Goal: Task Accomplishment & Management: Complete application form

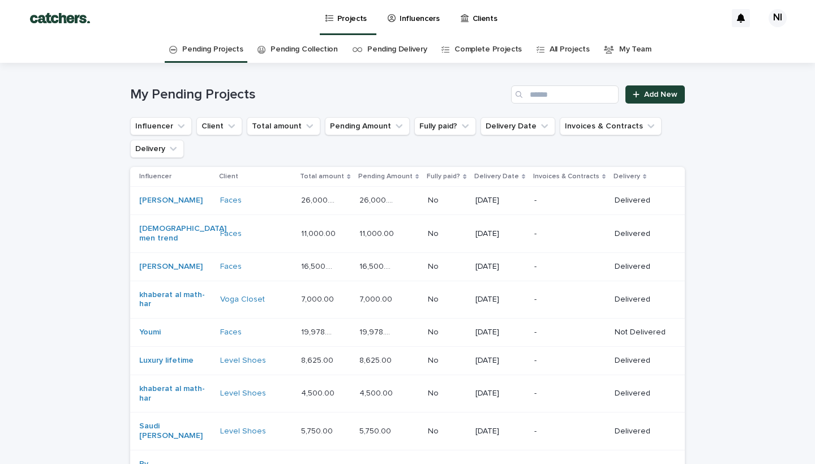
click at [409, 16] on p "Influencers" at bounding box center [420, 12] width 40 height 24
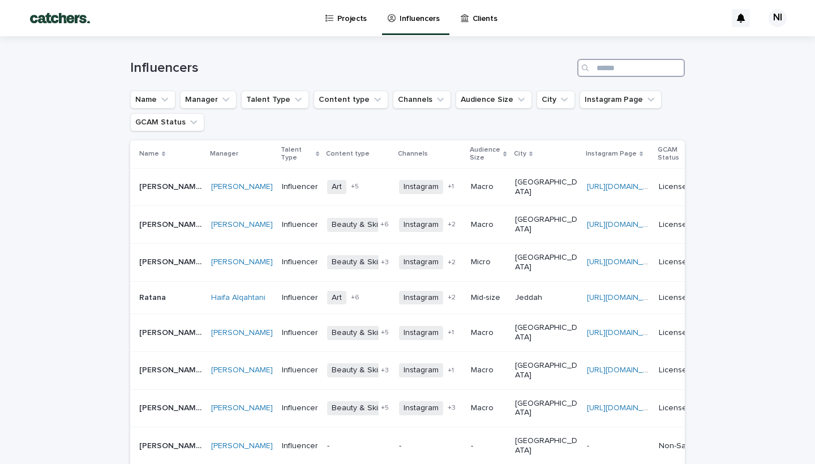
click at [607, 71] on input "Search" at bounding box center [632, 68] width 108 height 18
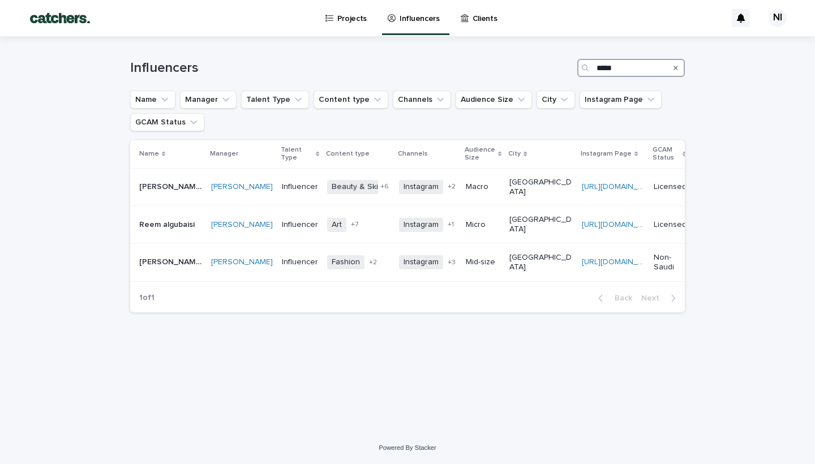
type input "*****"
click at [346, 19] on p "Projects" at bounding box center [352, 12] width 30 height 24
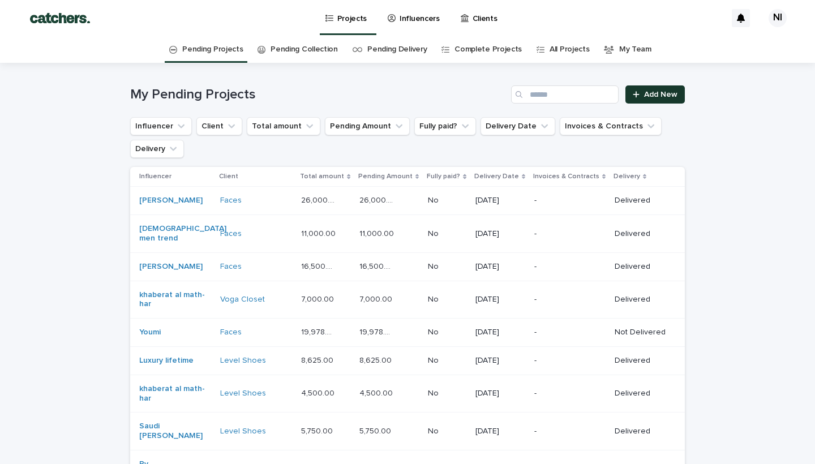
click at [653, 97] on span "Add New" at bounding box center [660, 95] width 33 height 8
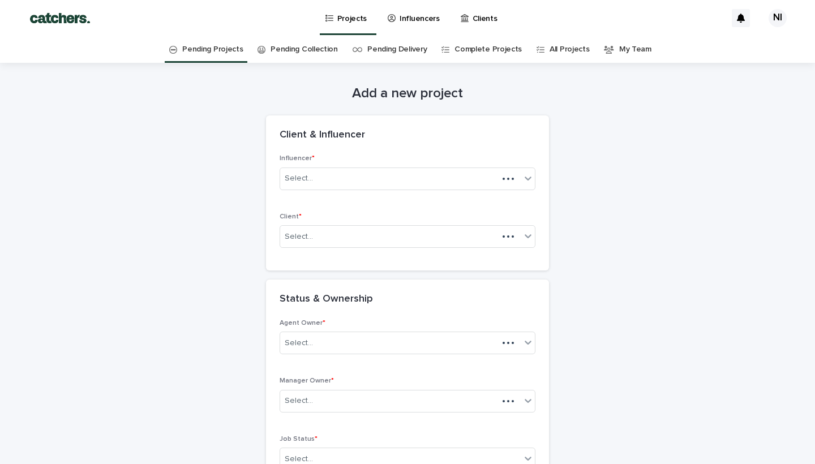
scroll to position [36, 0]
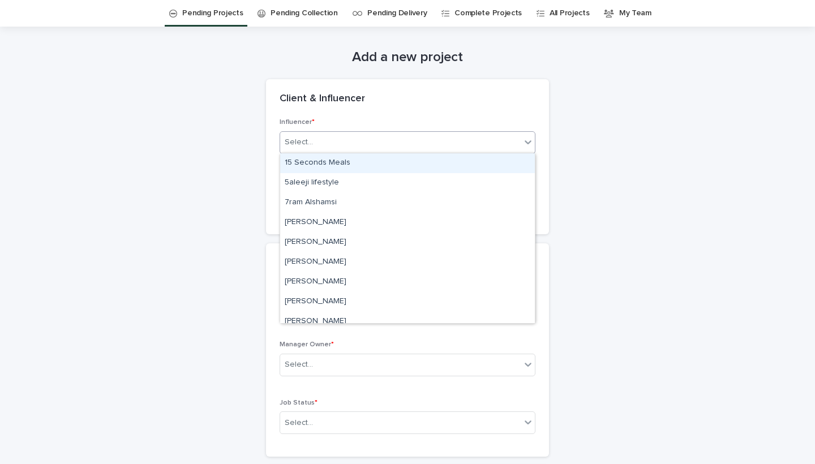
click at [436, 137] on div "Select..." at bounding box center [400, 142] width 241 height 19
type input "*"
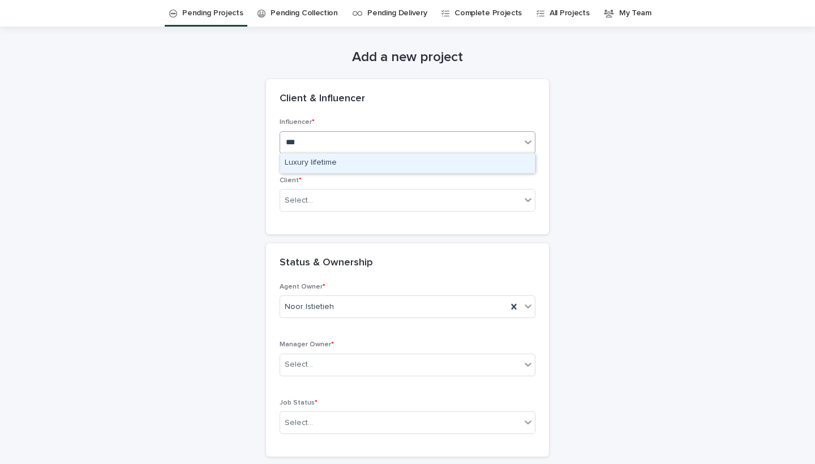
type input "****"
click at [368, 161] on div "Luxury lifetime" at bounding box center [407, 163] width 255 height 20
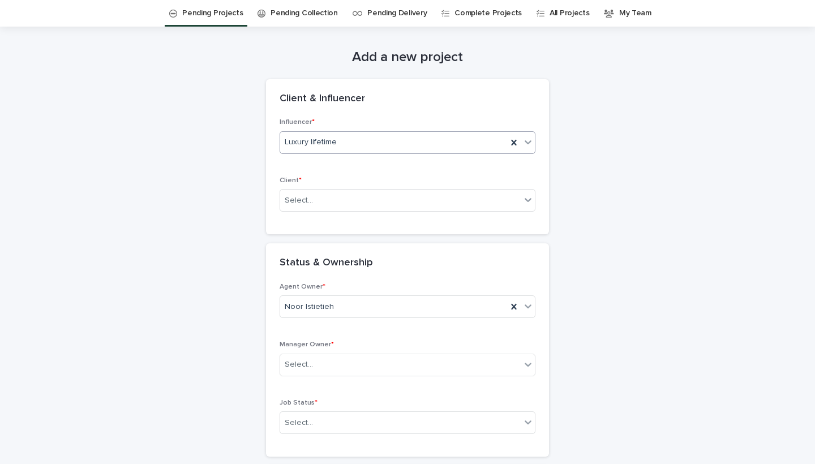
click at [338, 214] on div "Client * Select..." at bounding box center [408, 199] width 256 height 44
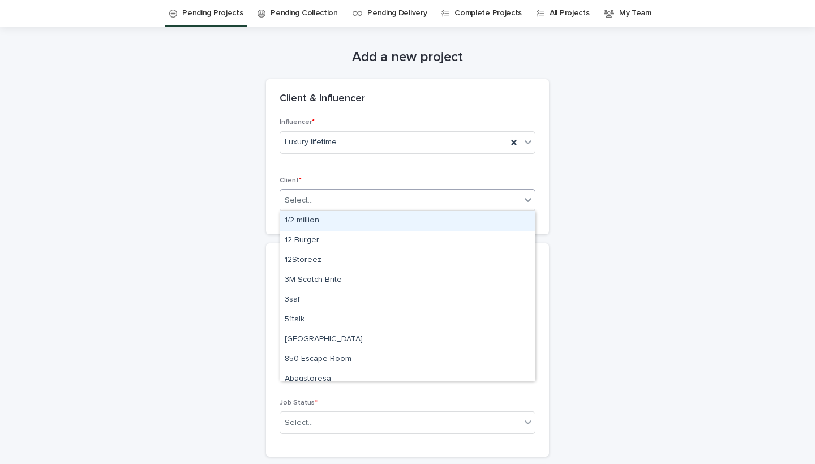
click at [338, 208] on div "Select..." at bounding box center [400, 200] width 241 height 19
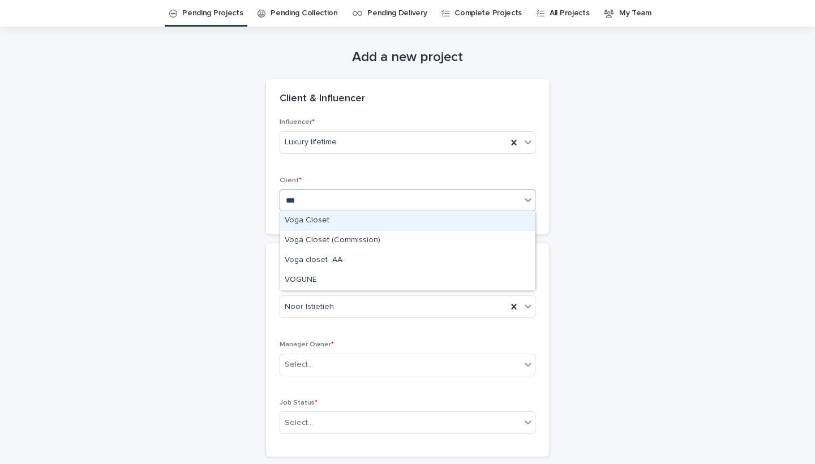
type input "****"
click at [297, 219] on div "Voga Closet" at bounding box center [407, 221] width 255 height 20
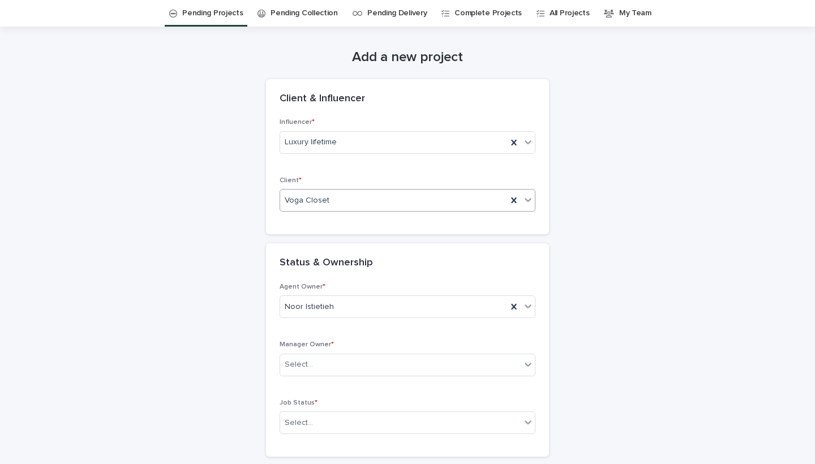
click at [324, 262] on h2 "Status & Ownership" at bounding box center [326, 263] width 93 height 12
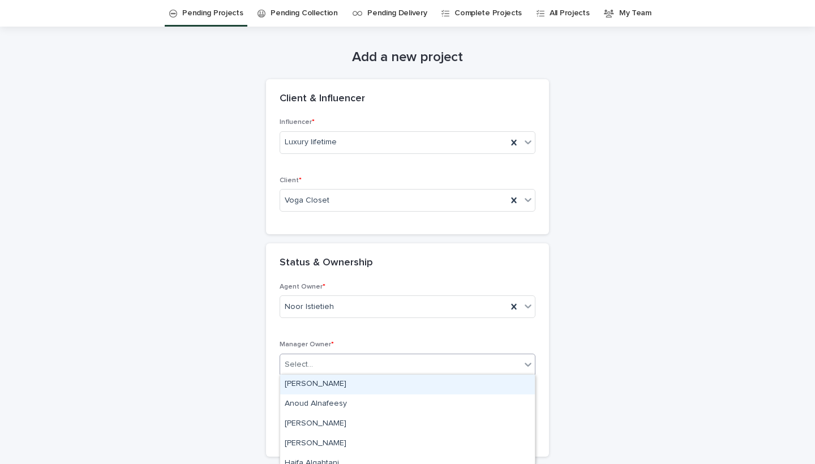
click at [330, 364] on div "Select..." at bounding box center [400, 365] width 241 height 19
type input "****"
click at [316, 385] on div "[PERSON_NAME]" at bounding box center [407, 385] width 255 height 20
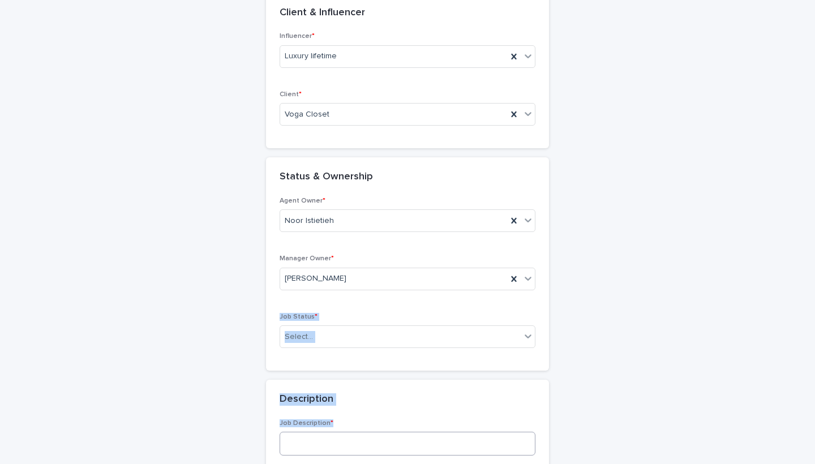
scroll to position [155, 0]
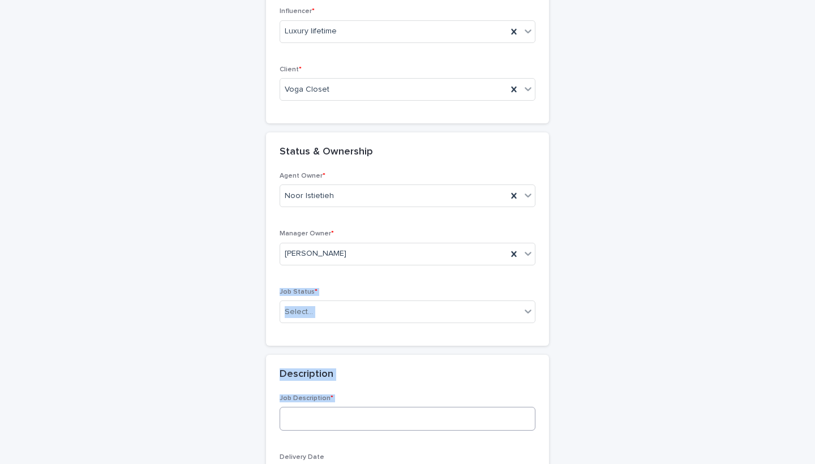
drag, startPoint x: 346, startPoint y: 391, endPoint x: 344, endPoint y: 464, distance: 73.1
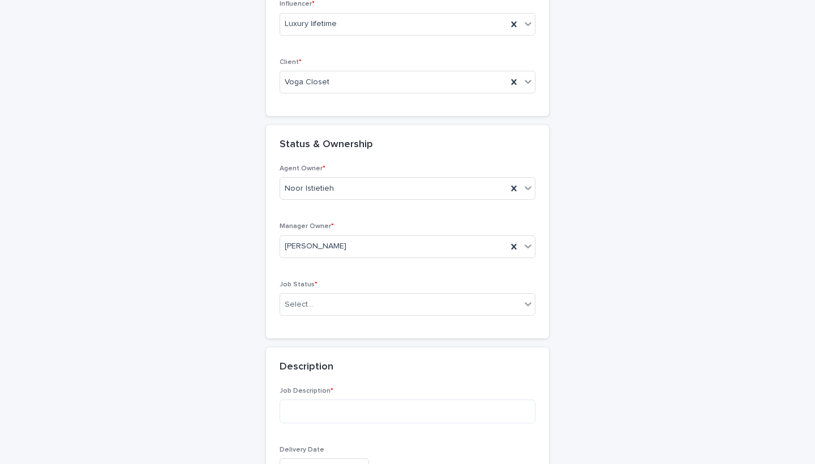
click at [347, 387] on p "Job Description *" at bounding box center [408, 391] width 256 height 8
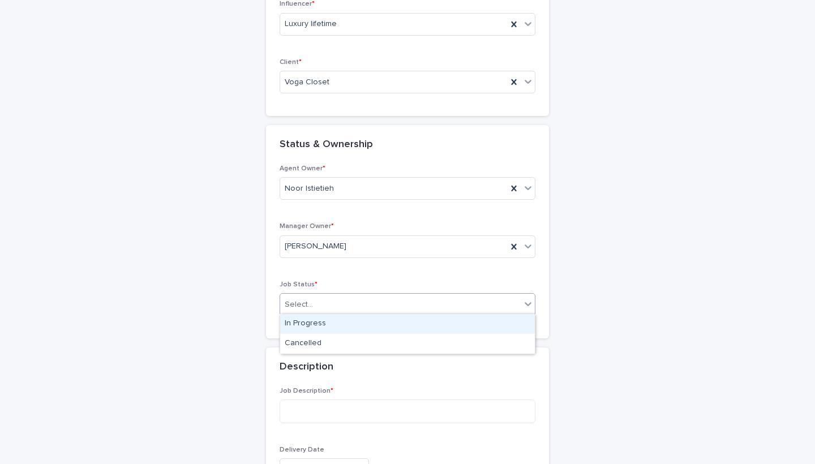
click at [351, 297] on div "Select..." at bounding box center [400, 305] width 241 height 19
click at [338, 323] on div "In Progress" at bounding box center [407, 324] width 255 height 20
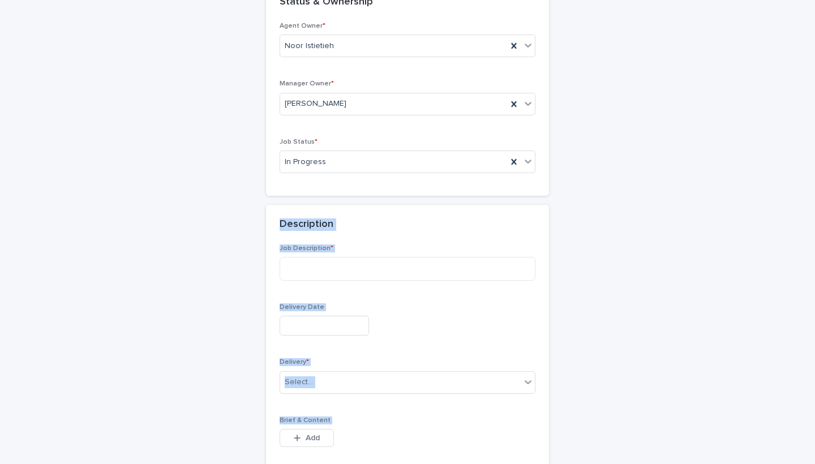
scroll to position [319, 0]
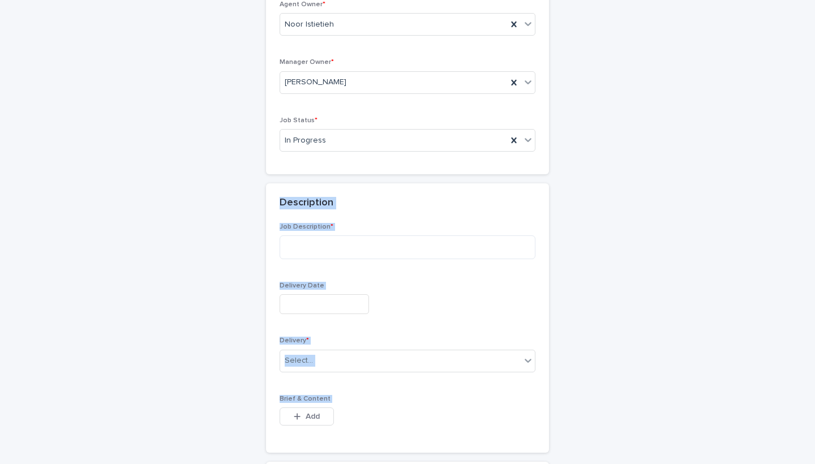
drag, startPoint x: 360, startPoint y: 340, endPoint x: 341, endPoint y: 332, distance: 20.1
click at [343, 202] on div "Description" at bounding box center [405, 203] width 251 height 12
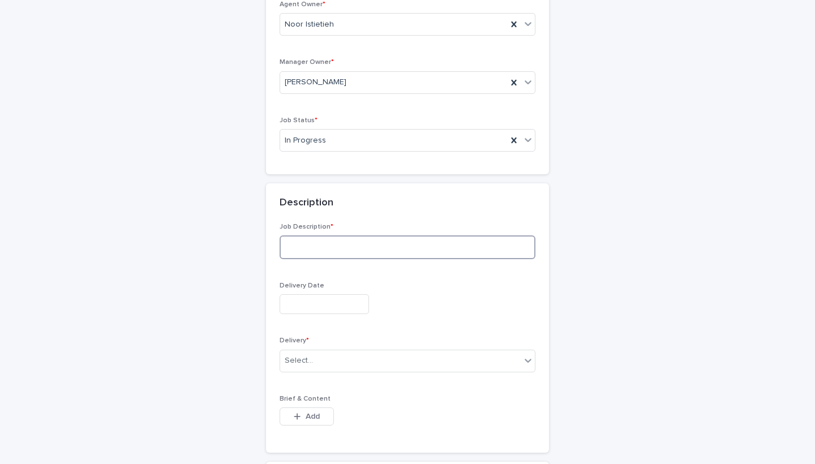
click at [328, 245] on textarea at bounding box center [408, 248] width 256 height 24
type textarea "*******"
click at [366, 288] on div "Delivery Date" at bounding box center [408, 302] width 256 height 41
click at [341, 301] on input "text" at bounding box center [324, 304] width 89 height 20
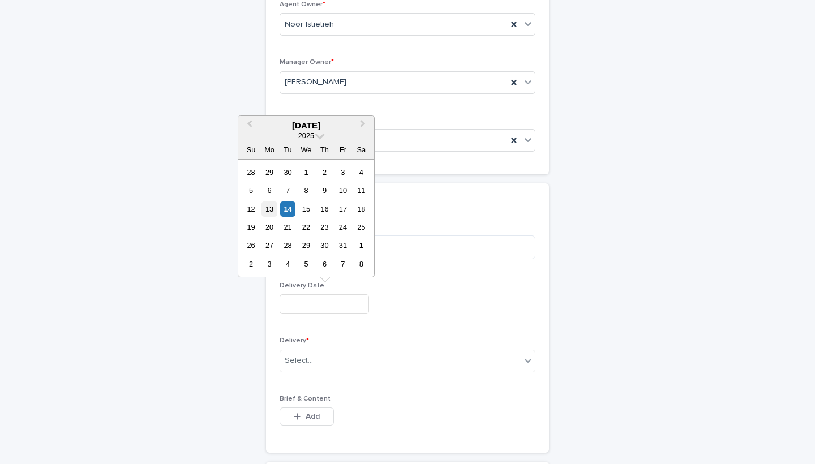
click at [269, 208] on div "13" at bounding box center [269, 209] width 15 height 15
type input "**********"
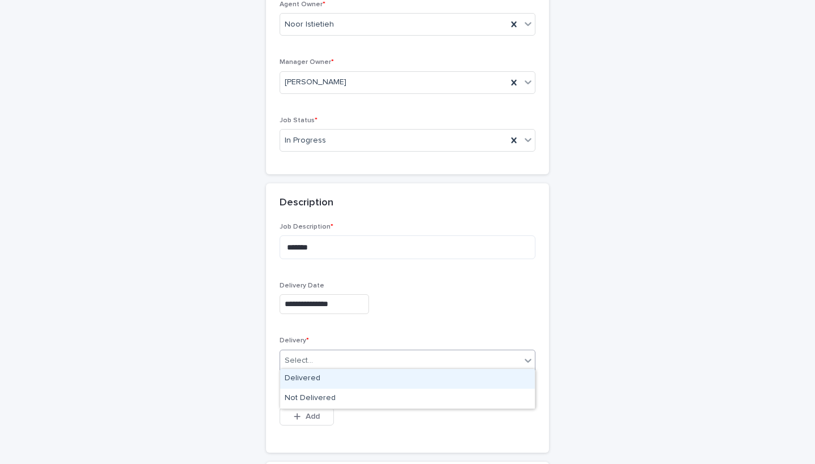
click at [382, 352] on div "Select..." at bounding box center [400, 361] width 241 height 19
click at [327, 373] on div "Delivered" at bounding box center [407, 379] width 255 height 20
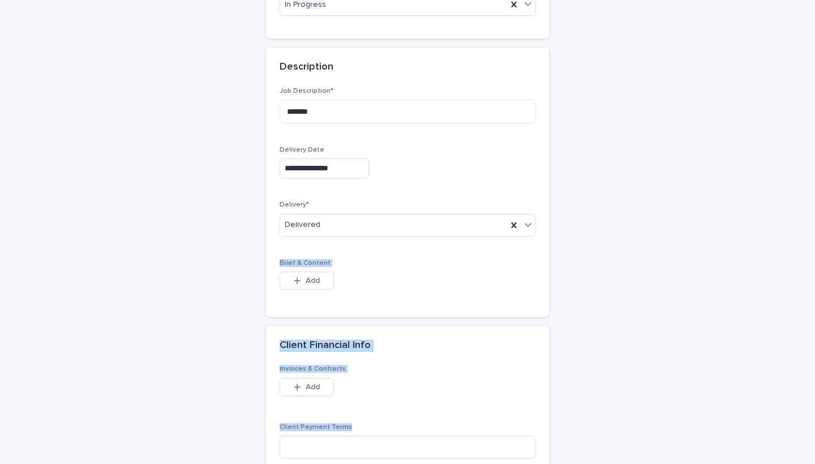
scroll to position [472, 0]
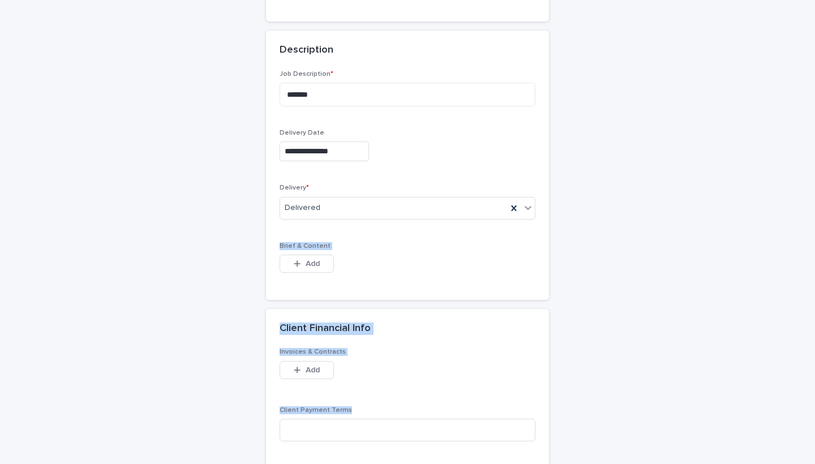
drag, startPoint x: 411, startPoint y: 388, endPoint x: 398, endPoint y: 443, distance: 56.3
click at [398, 443] on div "**********" at bounding box center [407, 388] width 283 height 1489
click at [429, 323] on div "Client Financial Info" at bounding box center [405, 329] width 251 height 12
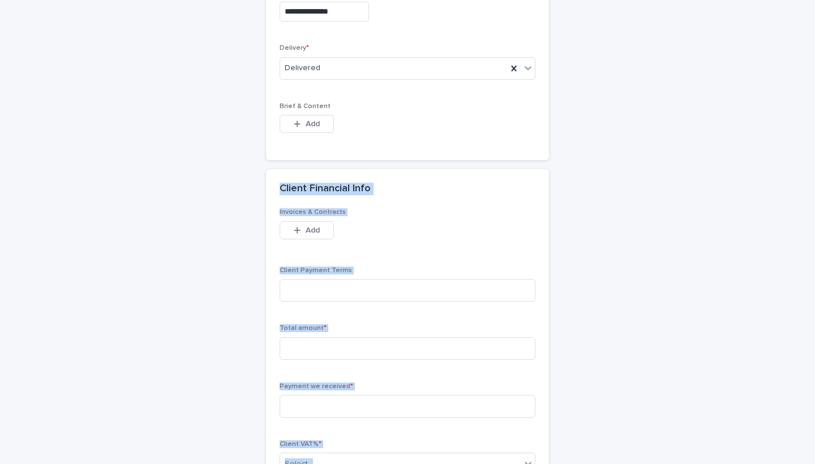
drag, startPoint x: 540, startPoint y: 318, endPoint x: 525, endPoint y: 464, distance: 146.9
click at [525, 464] on section "Client Financial Info Invoices & Contracts This file cannot be opened Download …" at bounding box center [407, 334] width 283 height 330
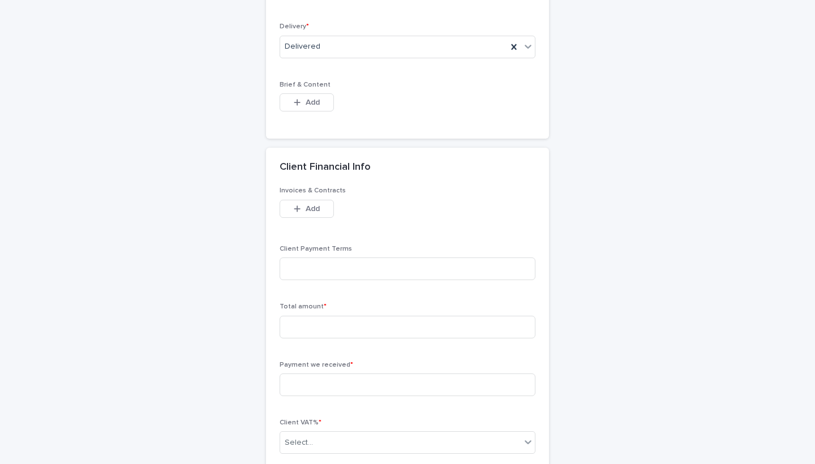
click at [596, 302] on div "**********" at bounding box center [407, 234] width 555 height 1609
click at [305, 321] on input at bounding box center [408, 327] width 256 height 23
paste input "****"
type input "****"
click at [308, 338] on div "Total amount * ****" at bounding box center [408, 325] width 256 height 44
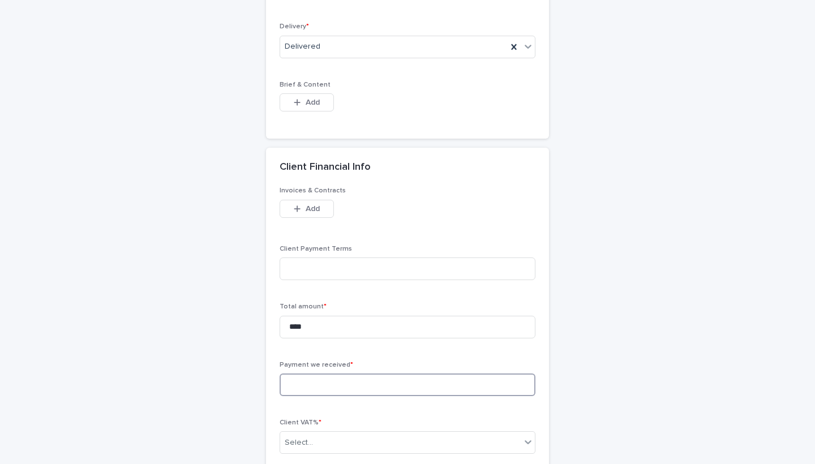
click at [308, 374] on input at bounding box center [408, 385] width 256 height 23
type input "*"
click at [320, 402] on div "Invoices & Contracts This file cannot be opened Download File Add Client Paymen…" at bounding box center [408, 325] width 256 height 276
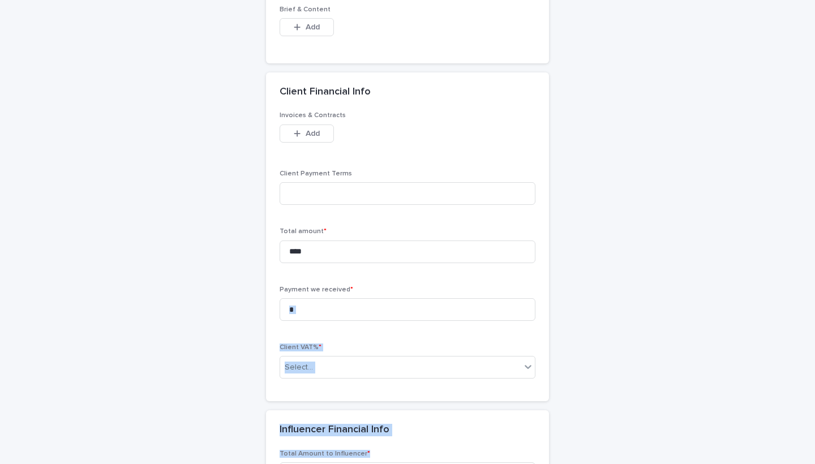
scroll to position [741, 0]
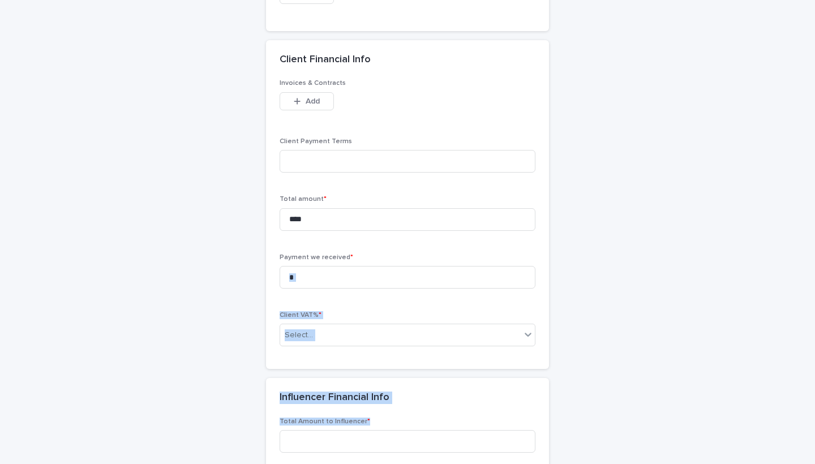
drag, startPoint x: 320, startPoint y: 402, endPoint x: 323, endPoint y: 464, distance: 61.8
click at [323, 464] on div "**********" at bounding box center [407, 119] width 283 height 1489
click at [298, 378] on div "Influencer Financial Info •••" at bounding box center [407, 398] width 283 height 40
click at [305, 330] on div "Select..." at bounding box center [299, 336] width 28 height 12
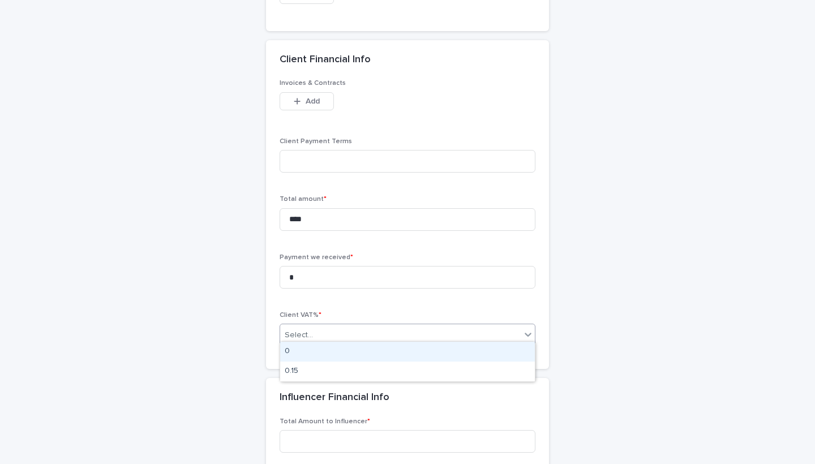
click at [305, 350] on div "0" at bounding box center [407, 352] width 255 height 20
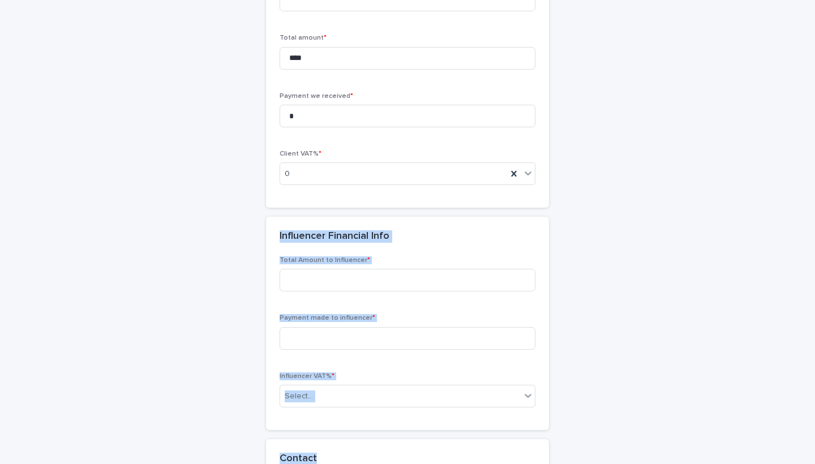
drag, startPoint x: 329, startPoint y: 359, endPoint x: 308, endPoint y: 464, distance: 106.8
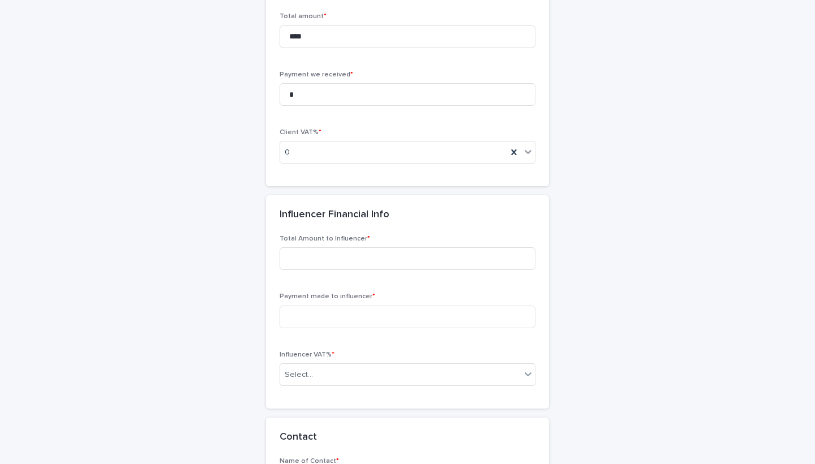
click at [365, 293] on span "Payment made to influencer *" at bounding box center [328, 296] width 96 height 7
drag, startPoint x: 331, startPoint y: 234, endPoint x: 357, endPoint y: 234, distance: 26.0
click at [357, 236] on span "Total Amount to Influencer *" at bounding box center [325, 239] width 91 height 7
click at [320, 253] on input at bounding box center [408, 258] width 256 height 23
paste input "*******"
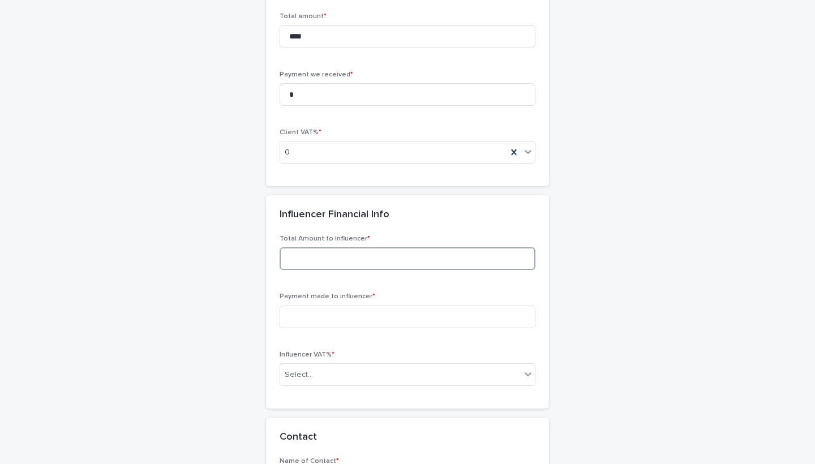
type input "*******"
click at [311, 266] on div "Total Amount to Influencer * *******" at bounding box center [408, 257] width 256 height 44
click at [313, 308] on input at bounding box center [408, 317] width 256 height 23
type input "*"
click at [312, 336] on div "Total Amount to Influencer * ******* Payment made to influencer * * Influencer …" at bounding box center [408, 315] width 256 height 160
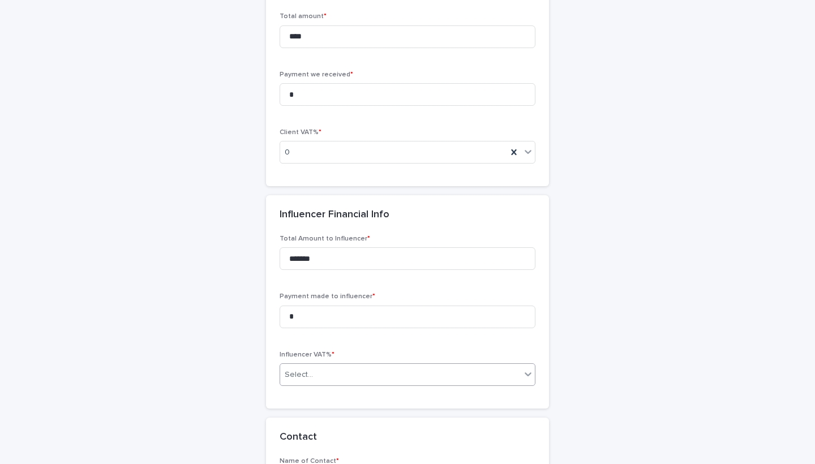
click at [312, 366] on div "Select..." at bounding box center [400, 375] width 241 height 19
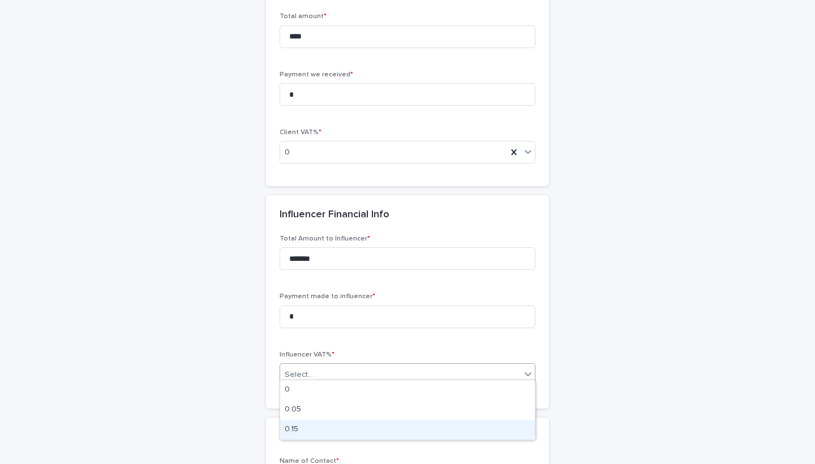
click at [305, 425] on div "0.15" at bounding box center [407, 430] width 255 height 20
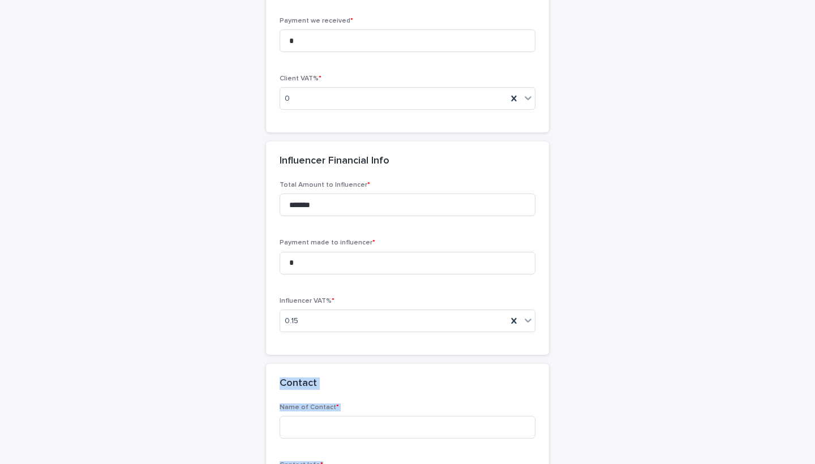
scroll to position [1007, 0]
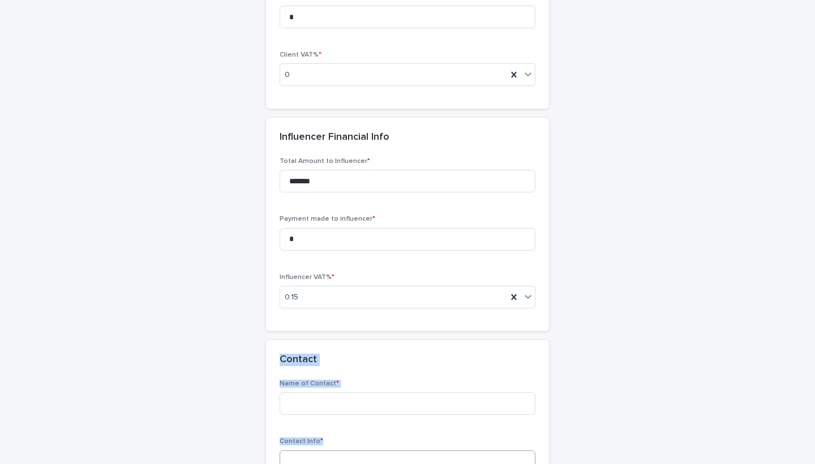
drag, startPoint x: 502, startPoint y: 403, endPoint x: 433, endPoint y: 459, distance: 88.9
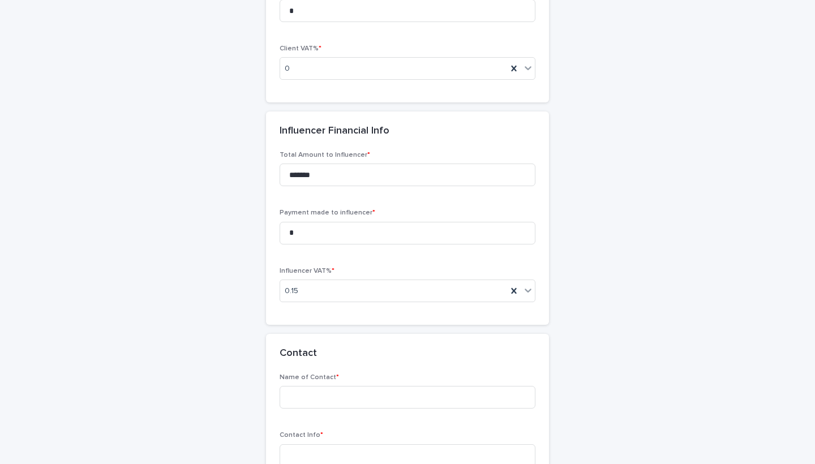
click at [516, 361] on div "Contact" at bounding box center [407, 354] width 283 height 40
click at [315, 394] on input at bounding box center [408, 397] width 256 height 23
type input "****"
click at [309, 446] on input at bounding box center [408, 456] width 256 height 23
paste input "**********"
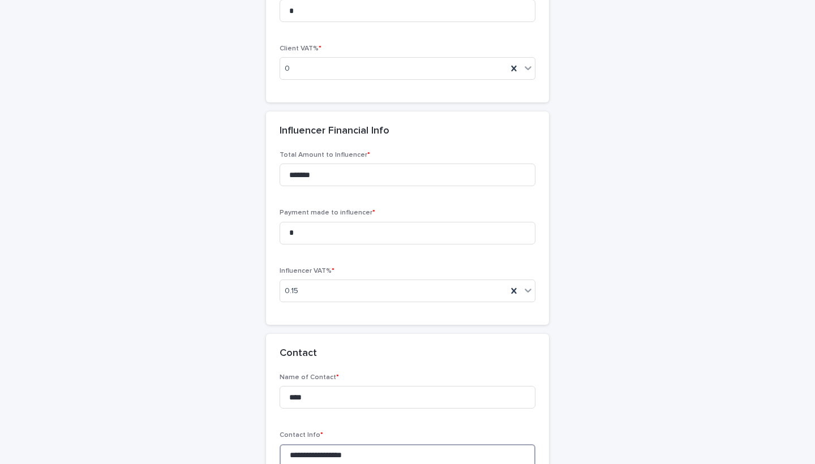
type input "**********"
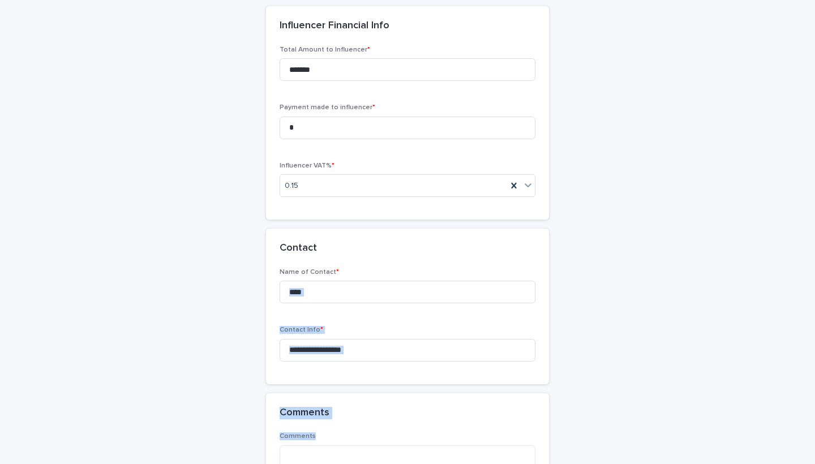
drag, startPoint x: 604, startPoint y: 409, endPoint x: 584, endPoint y: 463, distance: 56.8
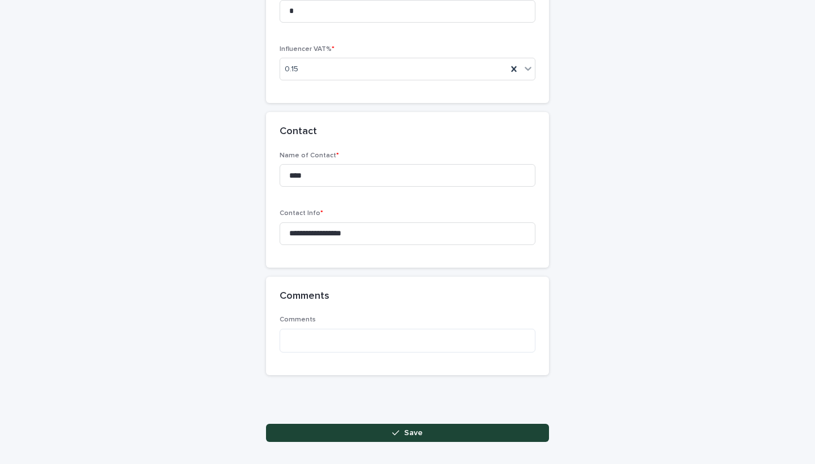
drag, startPoint x: 577, startPoint y: 419, endPoint x: 578, endPoint y: 463, distance: 44.2
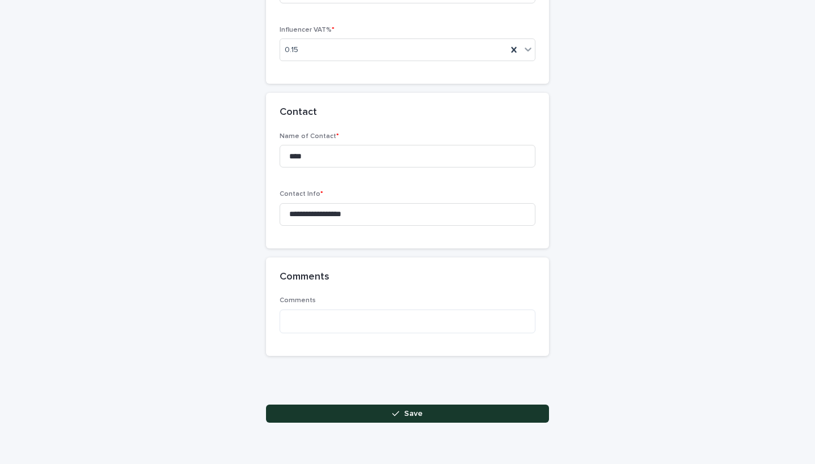
click at [463, 408] on button "Save" at bounding box center [407, 414] width 283 height 18
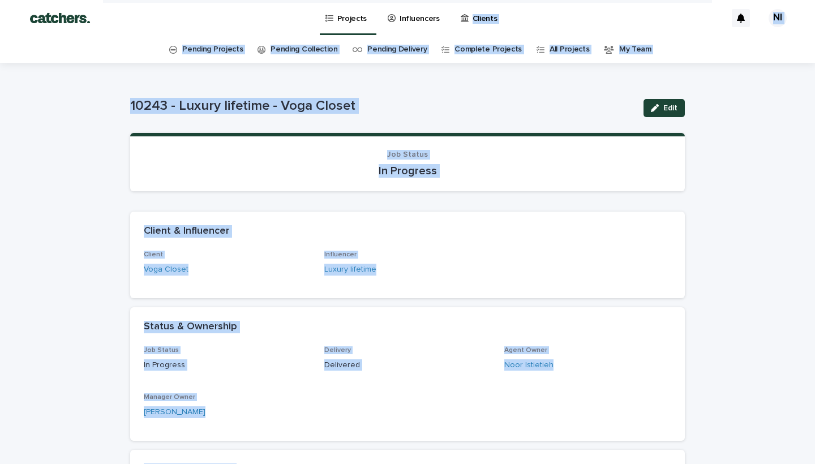
drag, startPoint x: 704, startPoint y: 131, endPoint x: 684, endPoint y: -45, distance: 177.8
click at [684, 0] on html "Projects Influencers Clients NI Pending Projects Pending Collection Pending Del…" at bounding box center [407, 232] width 815 height 464
click at [340, 15] on p "Projects" at bounding box center [352, 12] width 30 height 24
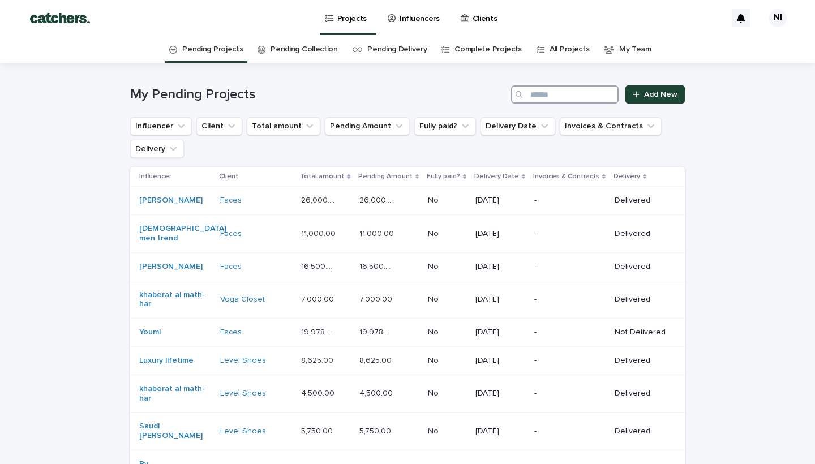
click at [538, 100] on input "Search" at bounding box center [565, 95] width 108 height 18
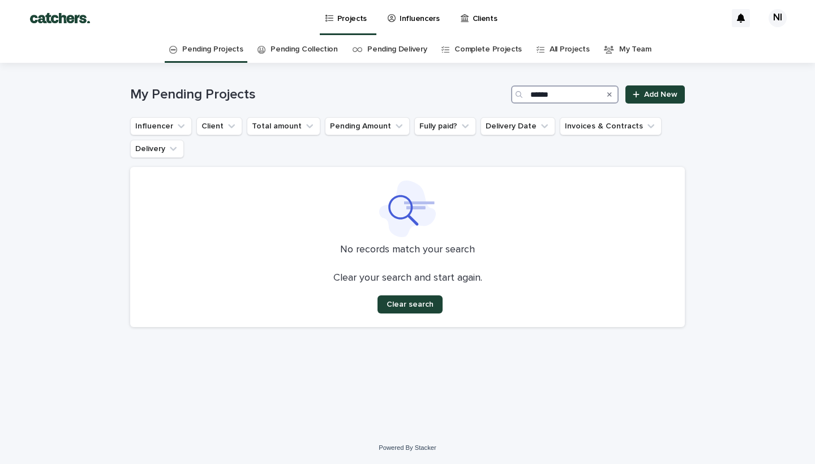
type input "******"
drag, startPoint x: 510, startPoint y: 117, endPoint x: 413, endPoint y: 11, distance: 143.5
click at [413, 11] on p "Influencers" at bounding box center [420, 12] width 40 height 24
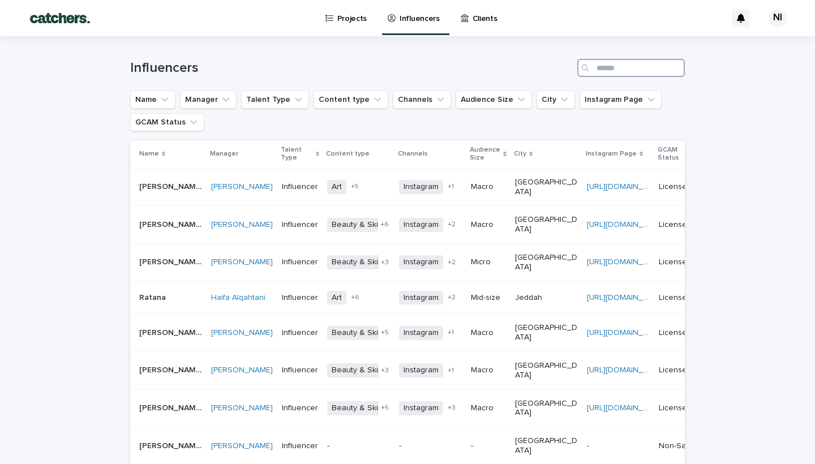
click at [612, 70] on input "Search" at bounding box center [632, 68] width 108 height 18
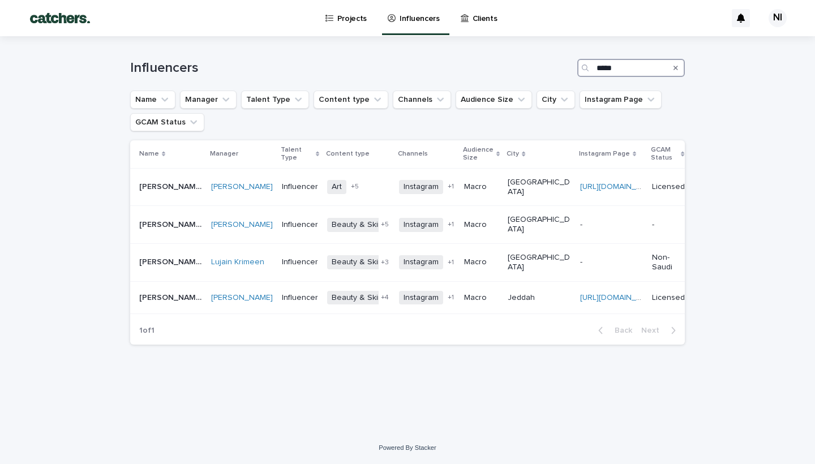
type input "****"
click at [676, 70] on icon "Search" at bounding box center [676, 68] width 5 height 7
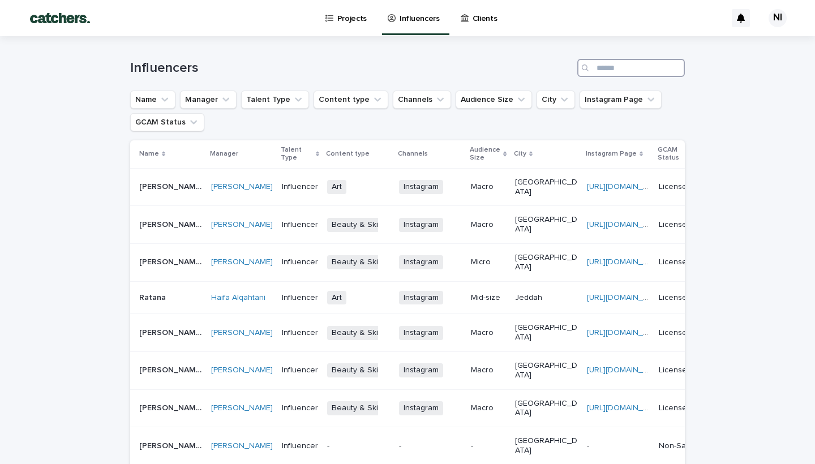
click at [644, 67] on input "Search" at bounding box center [632, 68] width 108 height 18
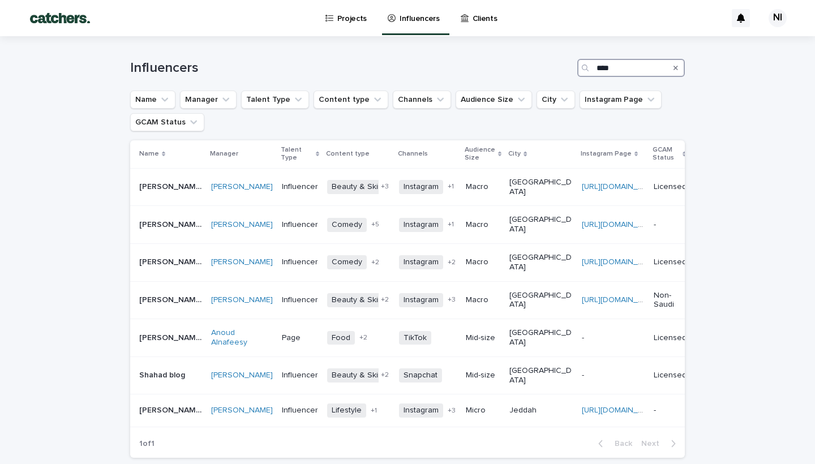
type input "****"
click at [677, 63] on button "Search" at bounding box center [676, 68] width 5 height 18
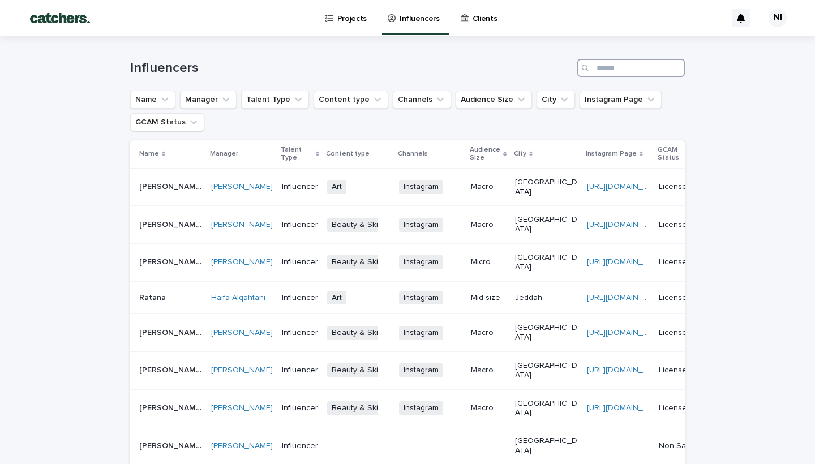
click at [645, 65] on input "Search" at bounding box center [632, 68] width 108 height 18
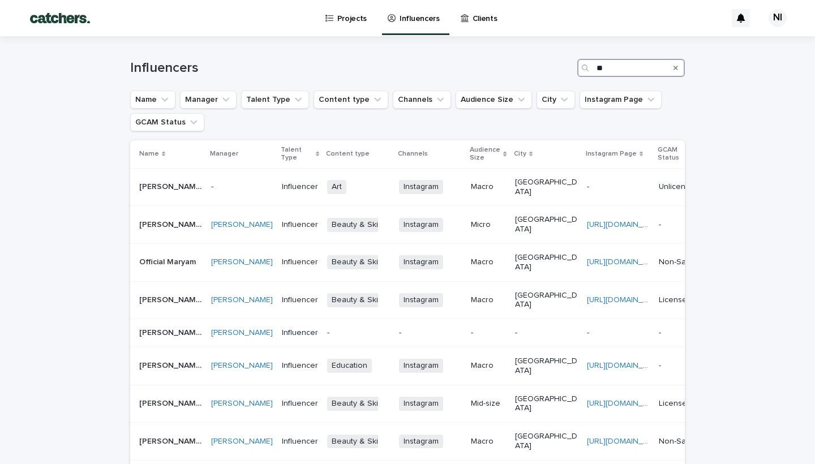
type input "*"
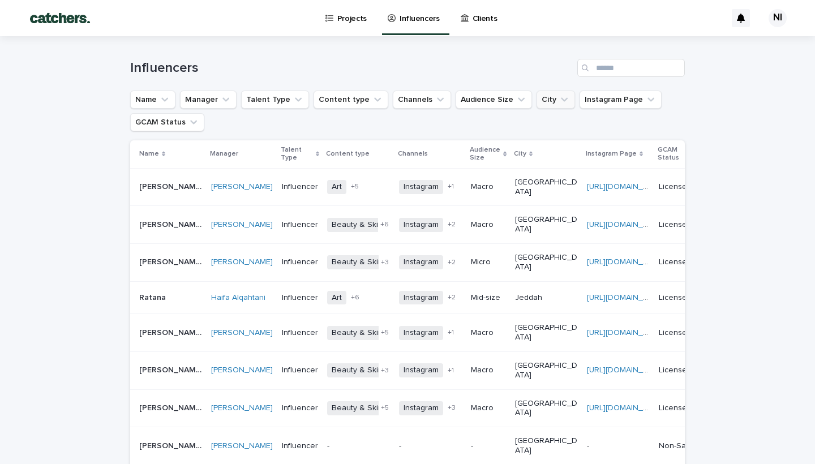
click at [544, 94] on button "City" at bounding box center [556, 100] width 39 height 18
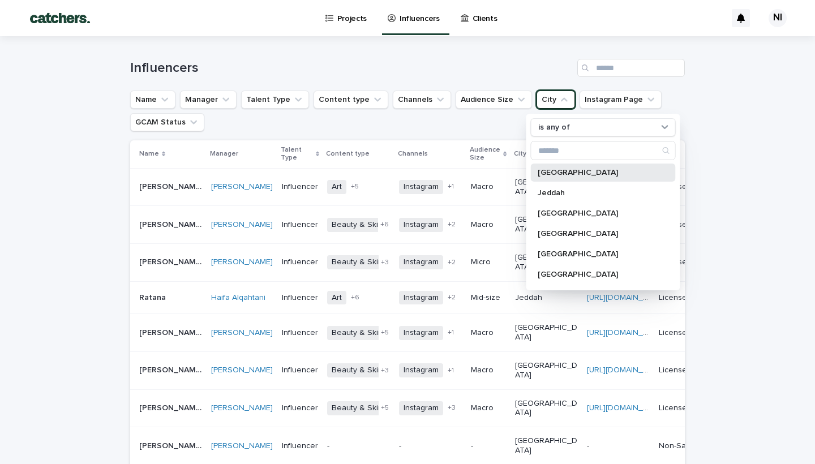
click at [540, 178] on div "[GEOGRAPHIC_DATA]" at bounding box center [603, 173] width 145 height 18
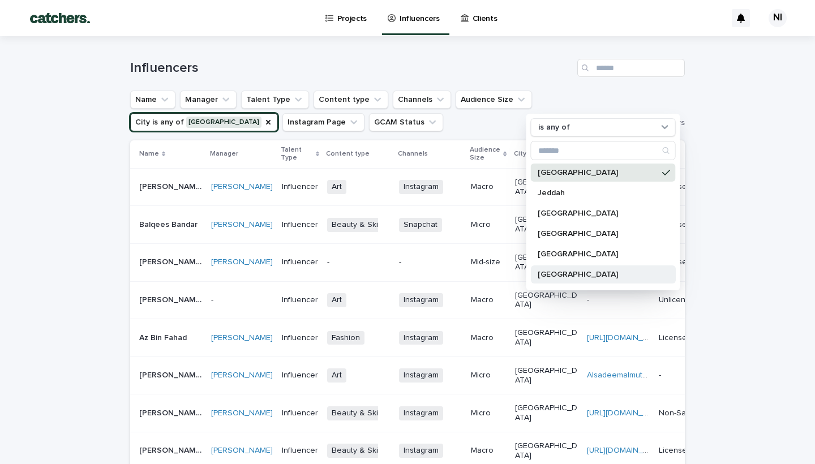
scroll to position [120, 0]
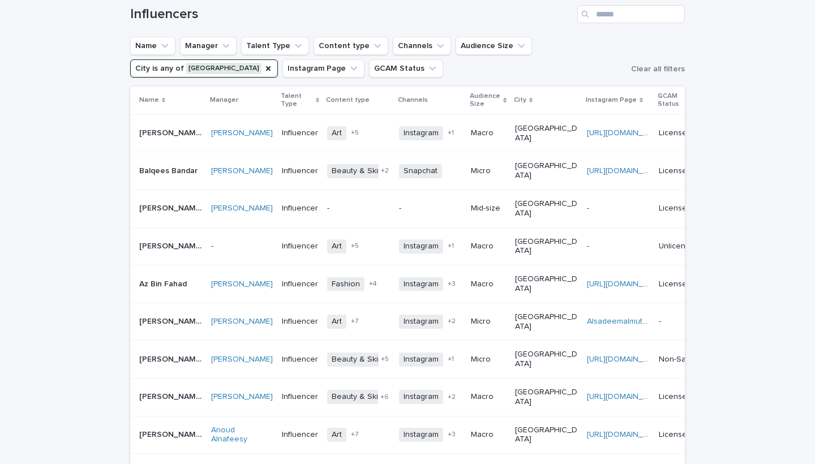
scroll to position [107, 0]
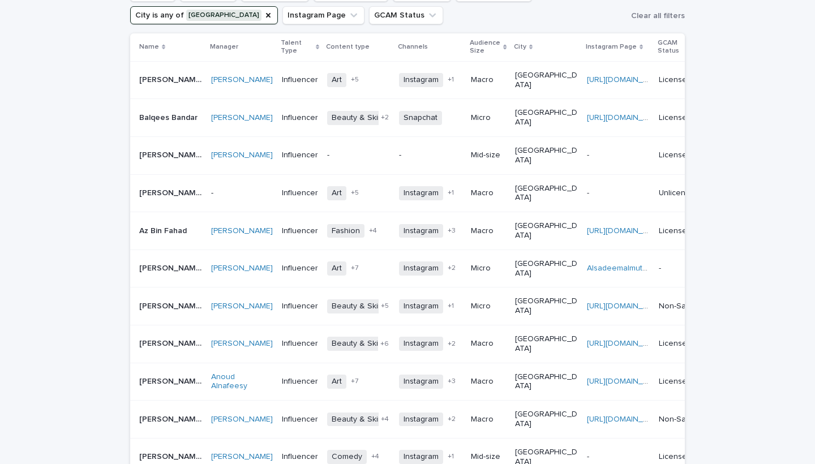
drag, startPoint x: 737, startPoint y: 177, endPoint x: 699, endPoint y: 459, distance: 285.1
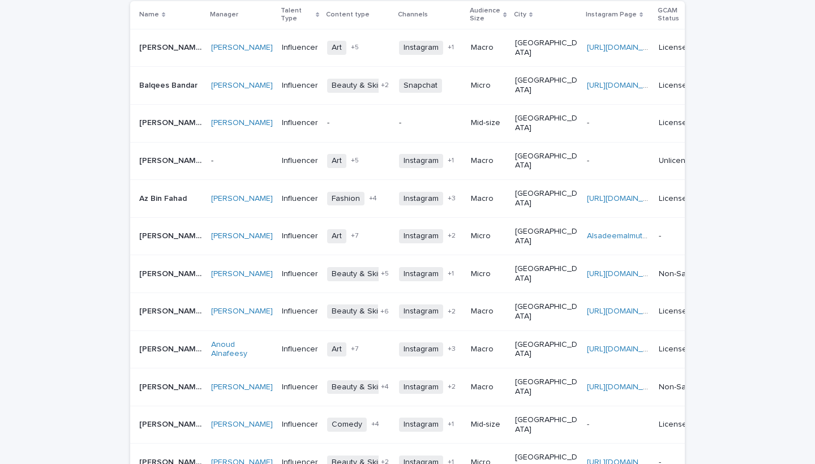
scroll to position [165, 0]
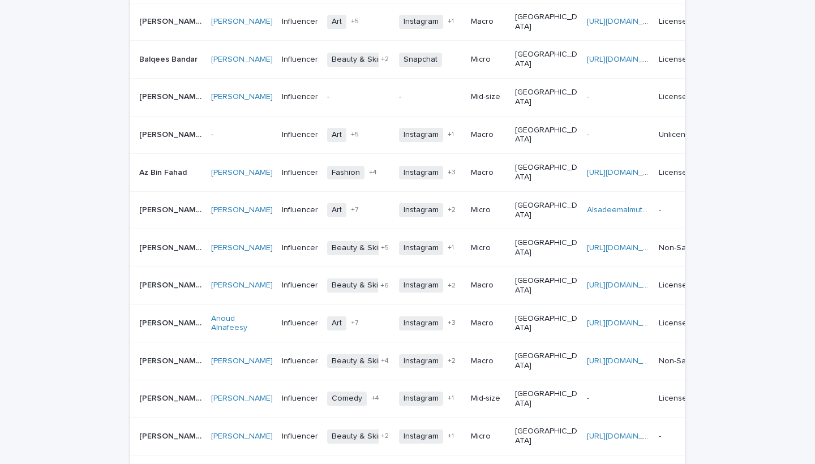
drag, startPoint x: 729, startPoint y: 288, endPoint x: 722, endPoint y: 462, distance: 174.6
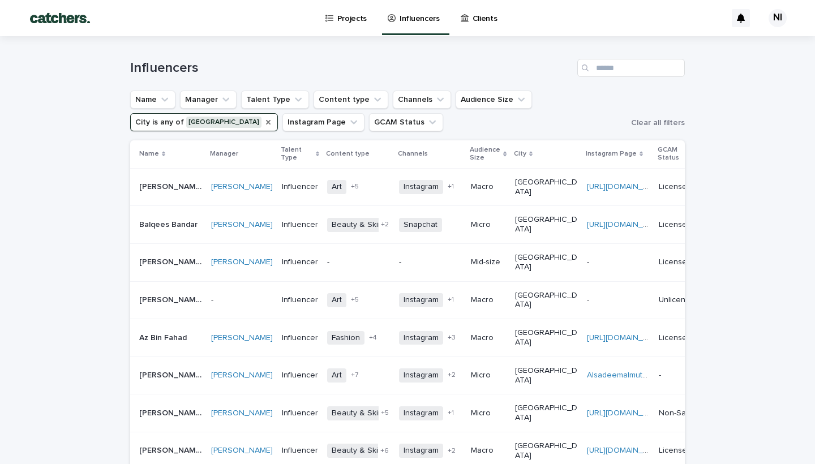
click at [271, 120] on icon "City" at bounding box center [268, 122] width 5 height 5
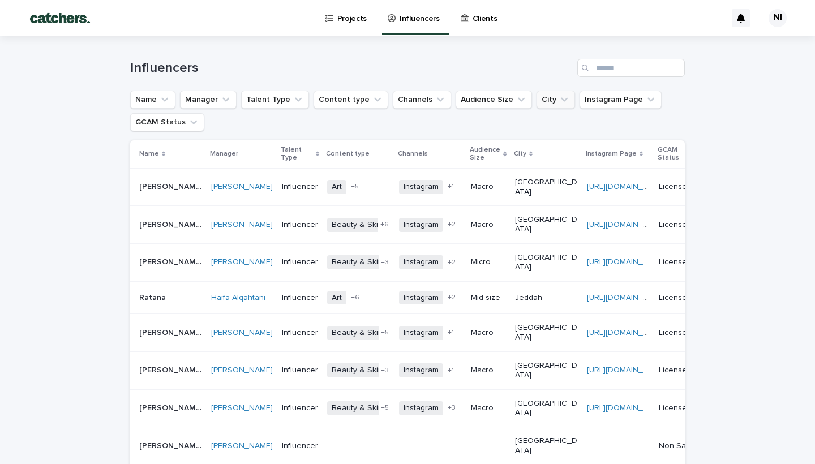
click at [559, 101] on icon "City" at bounding box center [564, 99] width 11 height 11
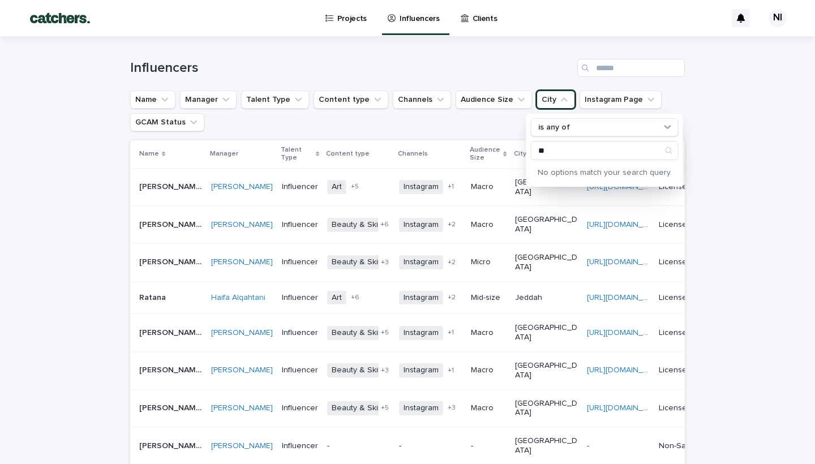
type input "*"
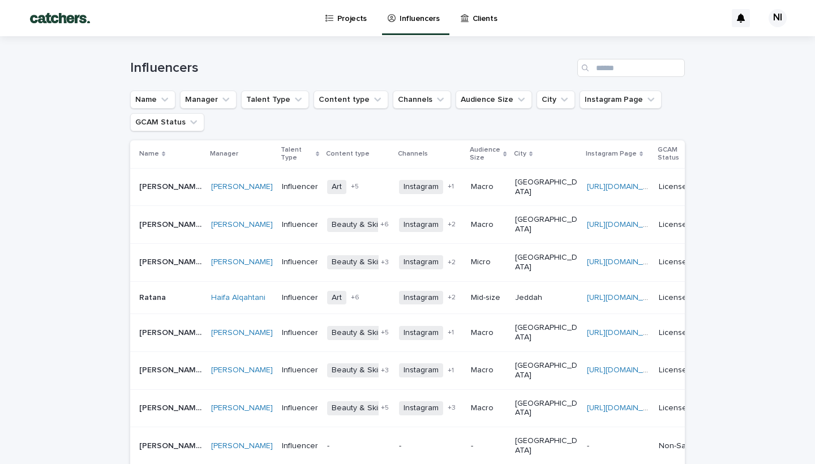
click at [529, 157] on icon at bounding box center [530, 154] width 3 height 6
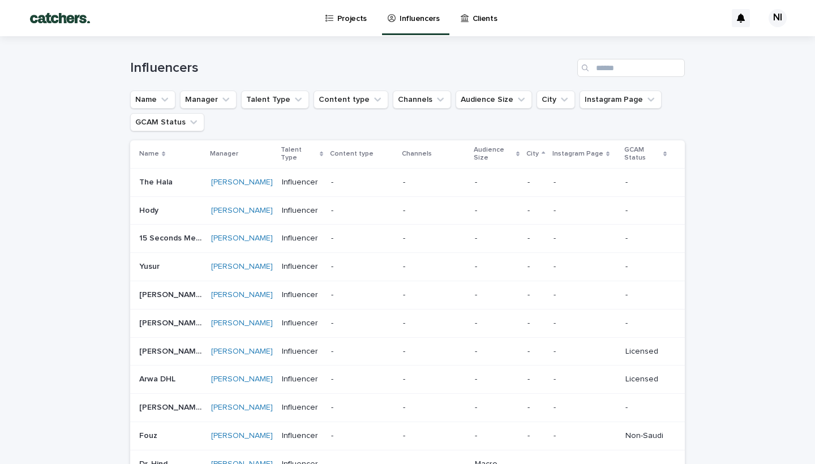
click at [511, 153] on div "Audience Size" at bounding box center [497, 154] width 46 height 21
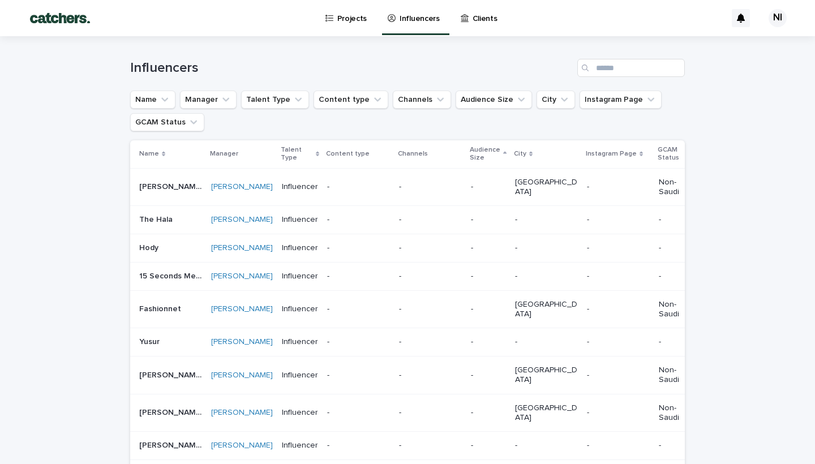
click at [527, 156] on p "City" at bounding box center [520, 154] width 12 height 12
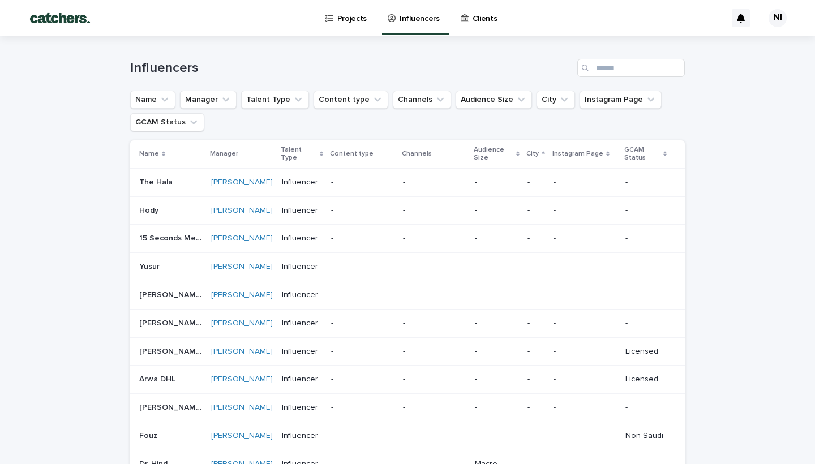
click at [528, 156] on p "City" at bounding box center [533, 154] width 12 height 12
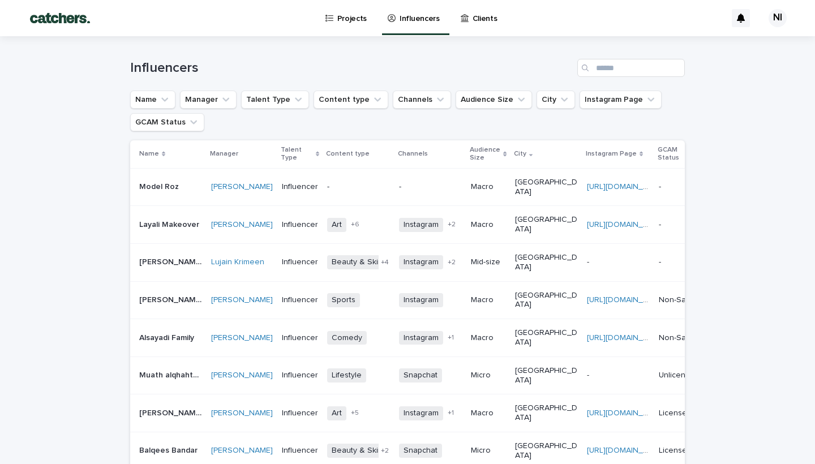
click at [527, 156] on p "City" at bounding box center [520, 154] width 12 height 12
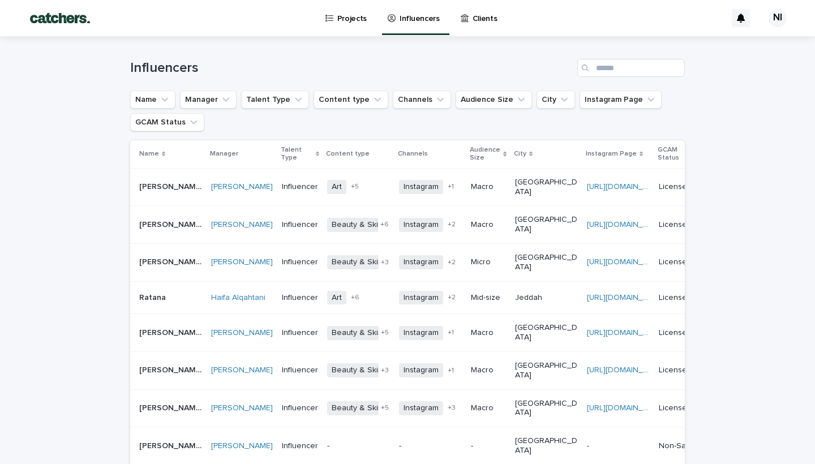
click at [531, 156] on div "City" at bounding box center [546, 154] width 65 height 12
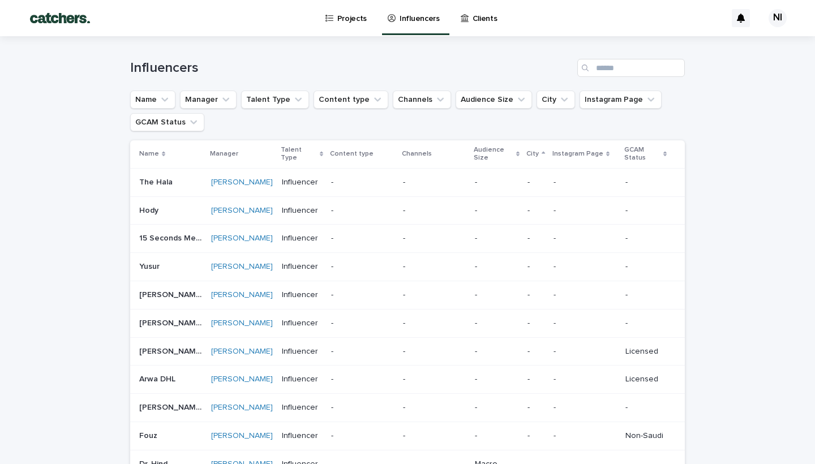
click at [531, 156] on p "City" at bounding box center [533, 154] width 12 height 12
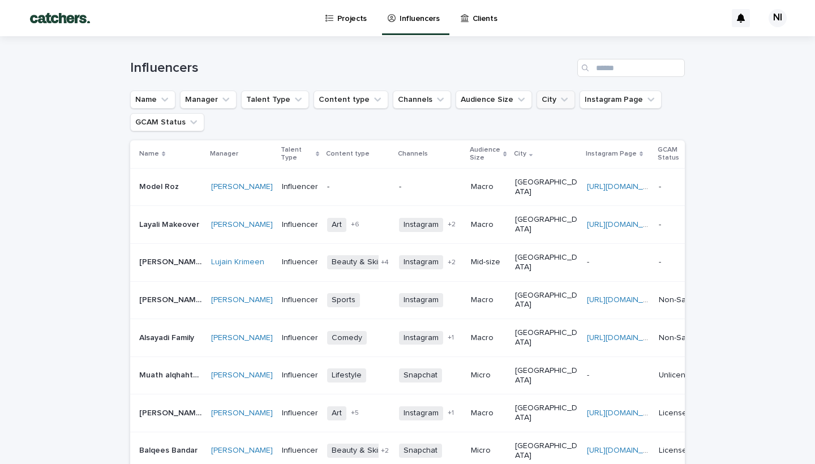
click at [537, 100] on button "City" at bounding box center [556, 100] width 39 height 18
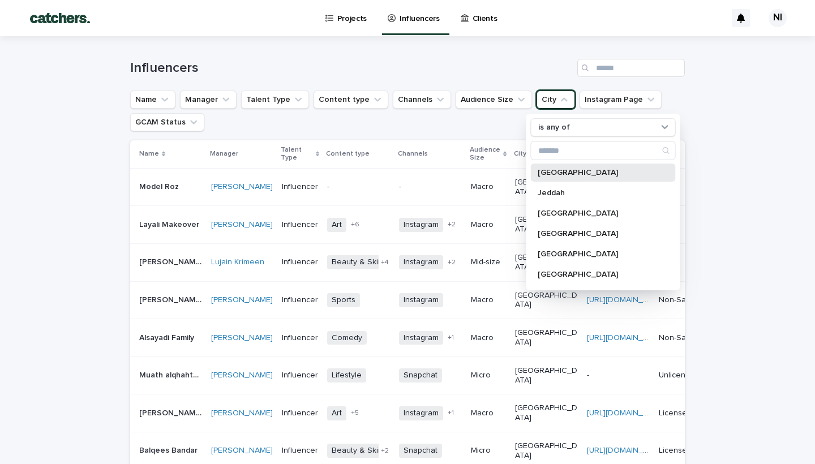
click at [556, 180] on div "[GEOGRAPHIC_DATA]" at bounding box center [603, 173] width 145 height 18
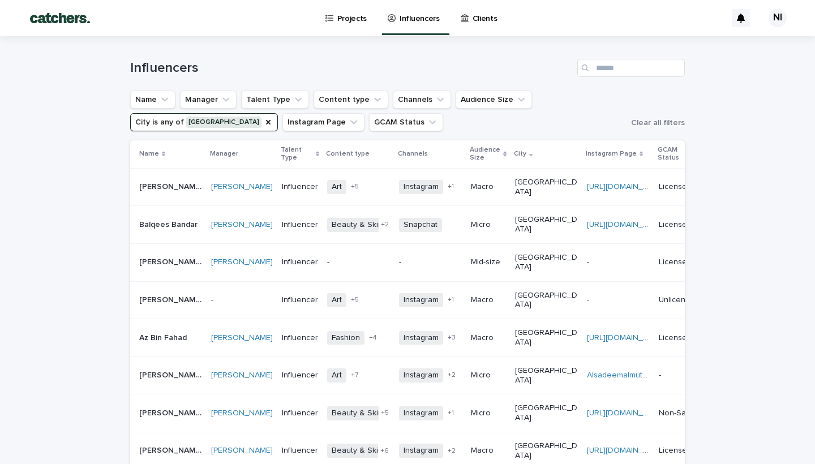
click at [346, 22] on p "Projects" at bounding box center [352, 12] width 30 height 24
